Goal: Task Accomplishment & Management: Manage account settings

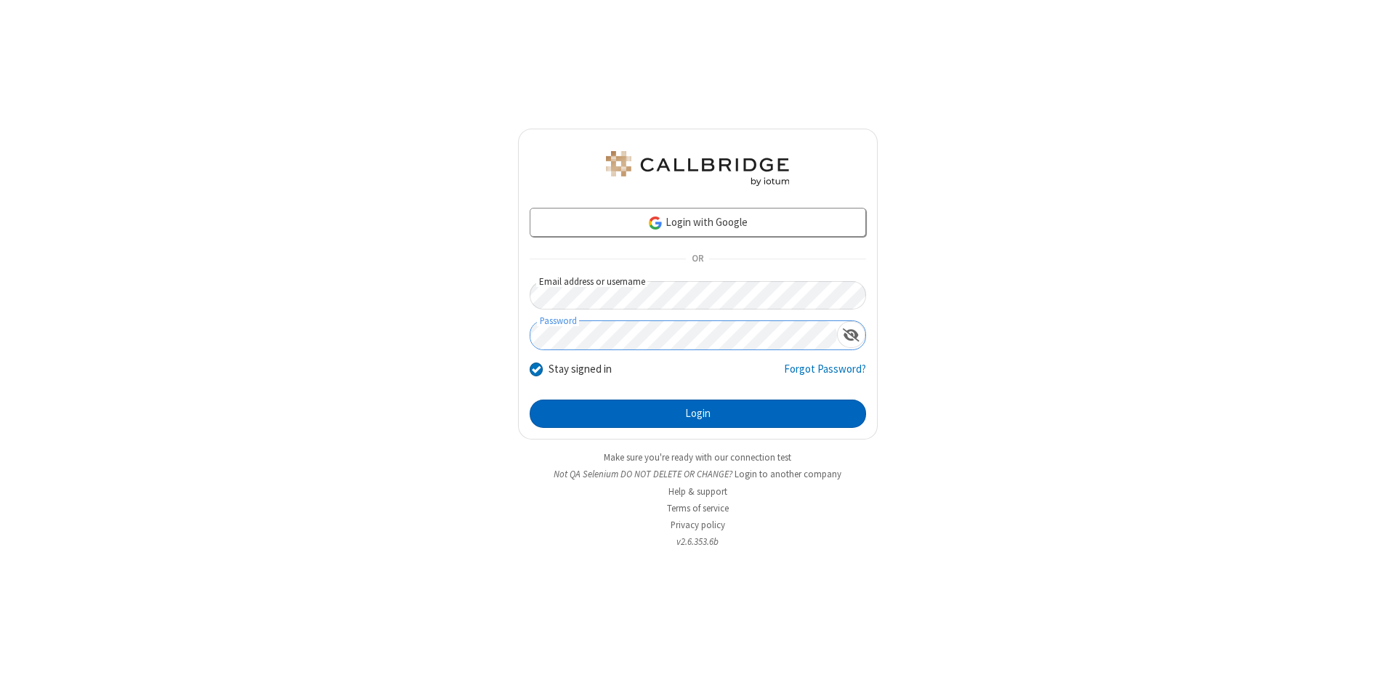
click at [697, 414] on button "Login" at bounding box center [697, 413] width 336 height 29
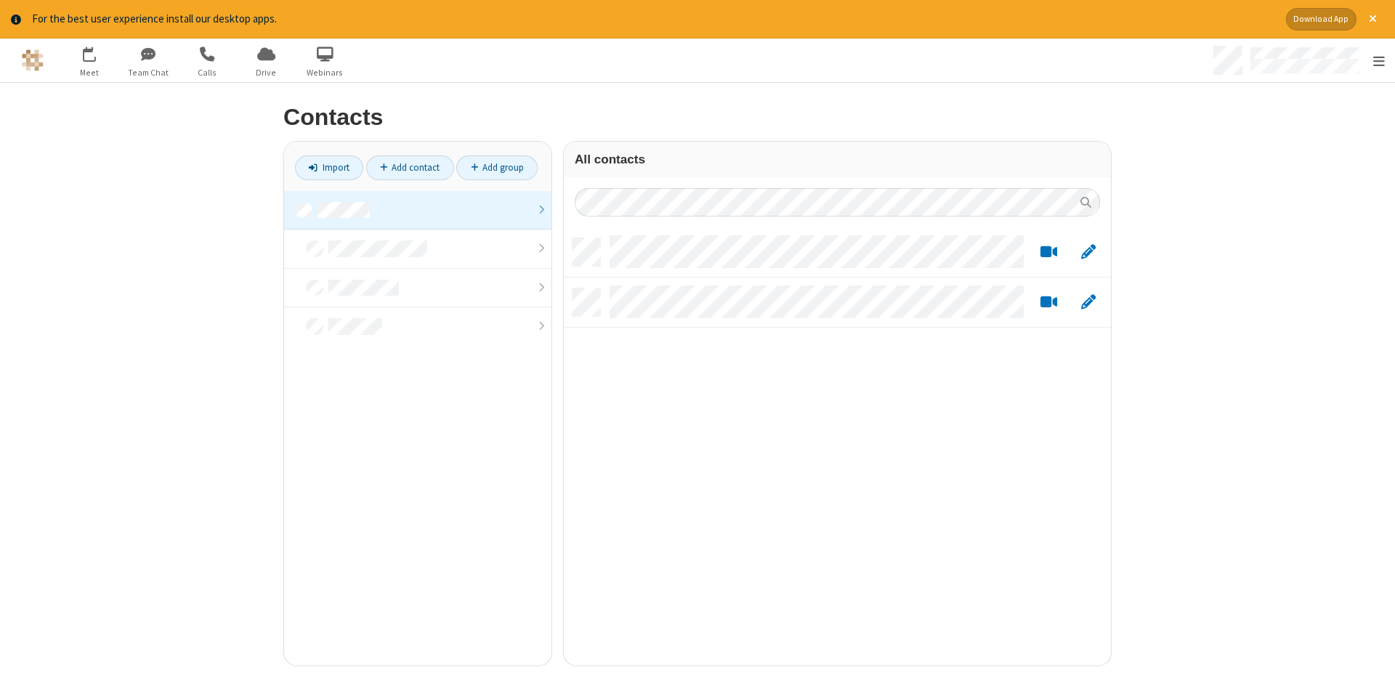
scroll to position [438, 547]
click at [418, 210] on link at bounding box center [417, 210] width 267 height 39
click at [410, 167] on link "Add contact" at bounding box center [410, 167] width 88 height 25
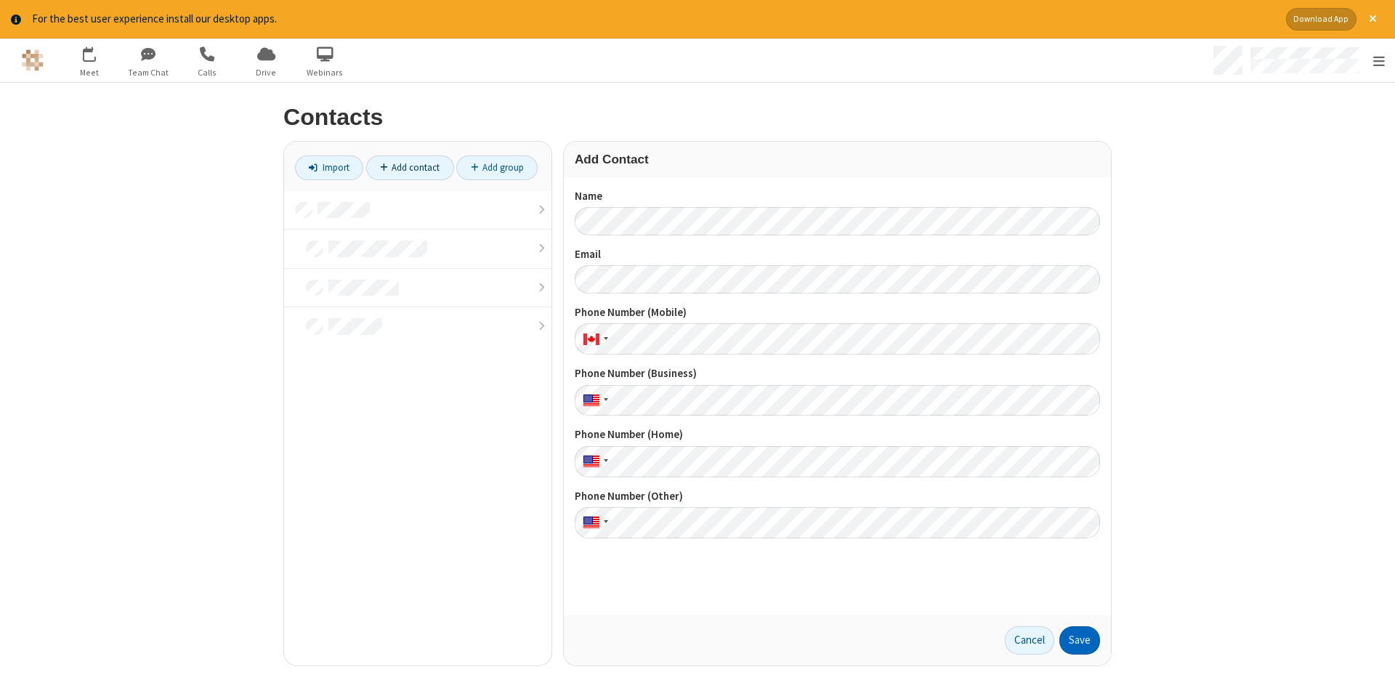
click at [1079, 640] on button "Save" at bounding box center [1079, 640] width 41 height 29
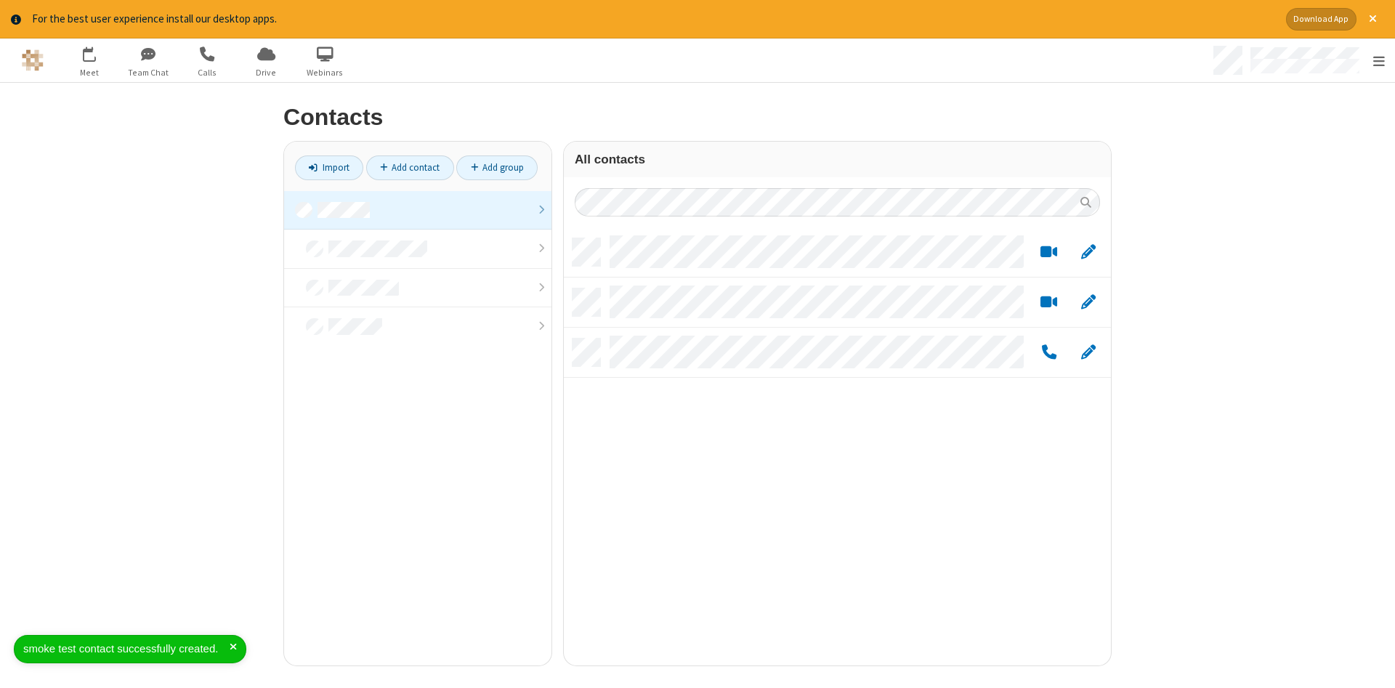
scroll to position [438, 547]
click at [410, 167] on link "Add contact" at bounding box center [410, 167] width 88 height 25
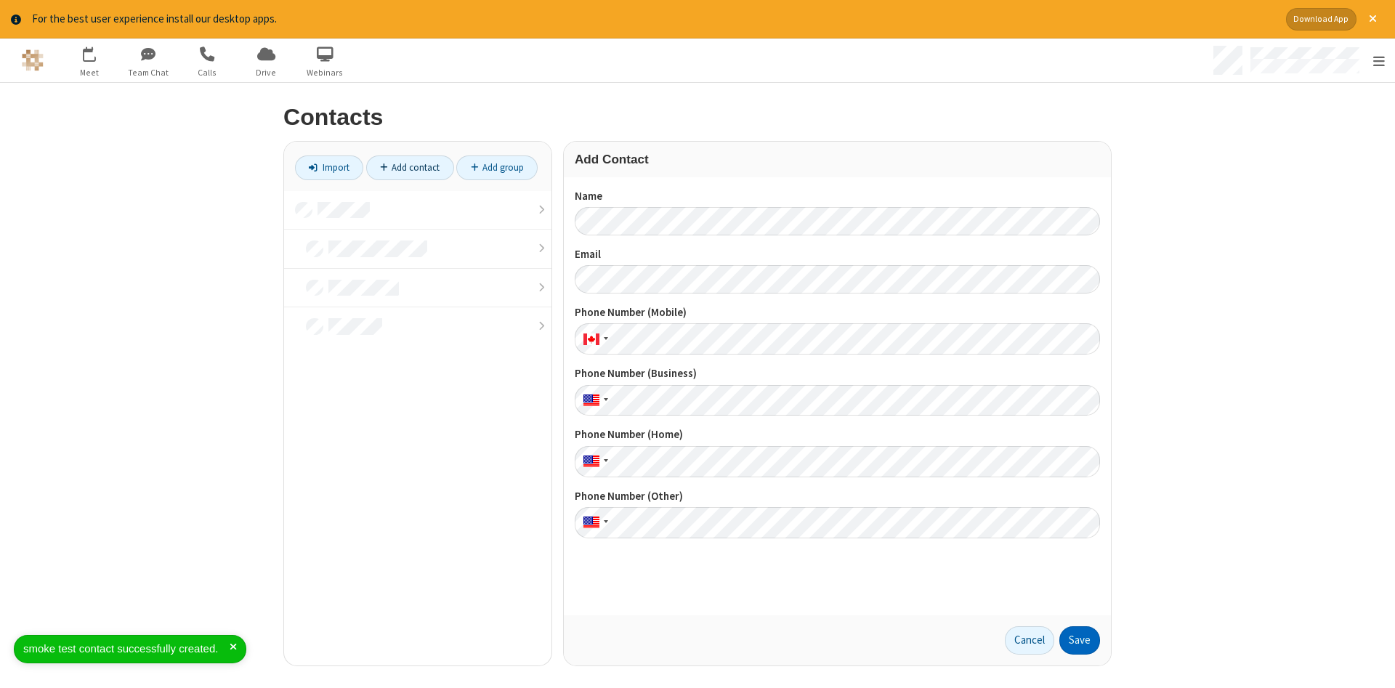
click at [1079, 640] on button "Save" at bounding box center [1079, 640] width 41 height 29
